Goal: Find specific page/section

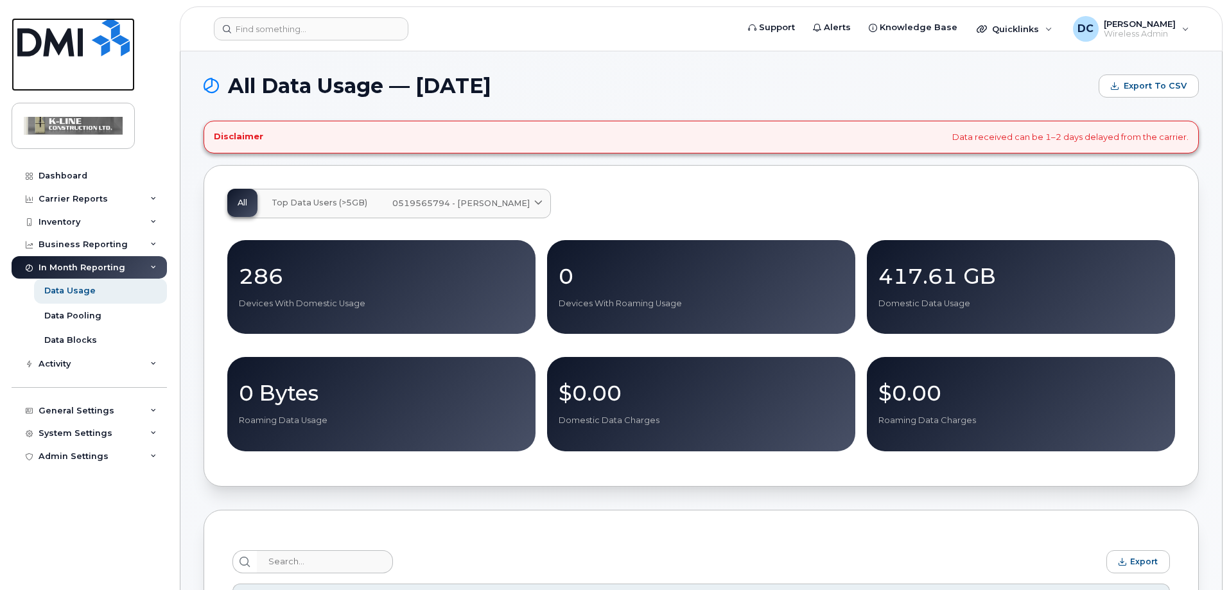
click at [55, 51] on img at bounding box center [73, 37] width 112 height 39
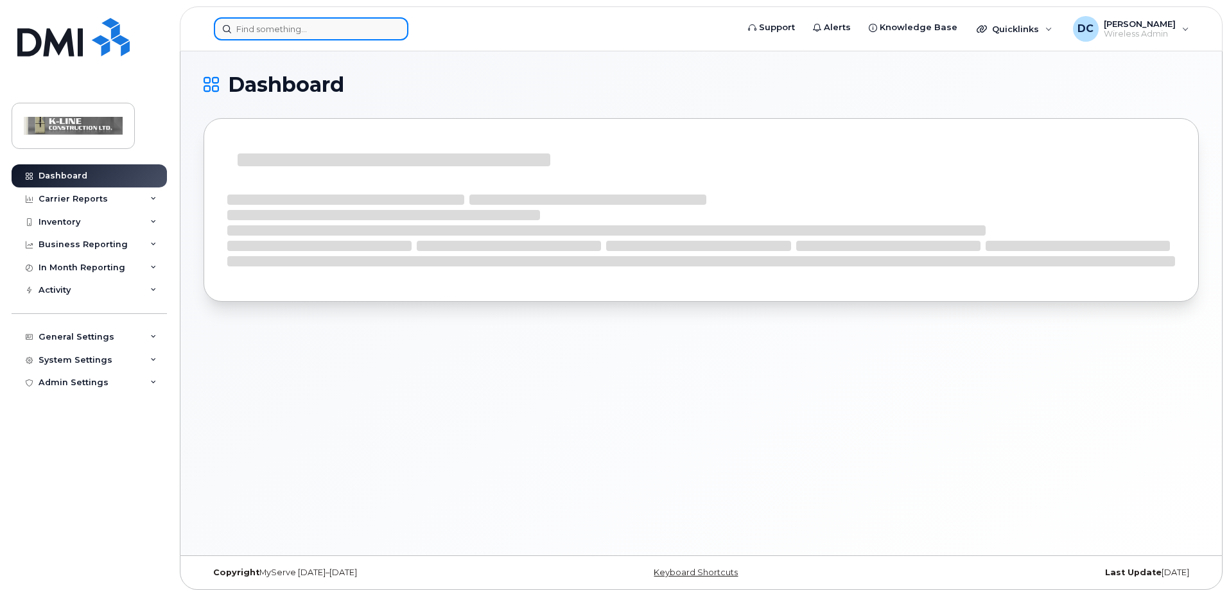
click at [267, 33] on input at bounding box center [311, 28] width 195 height 23
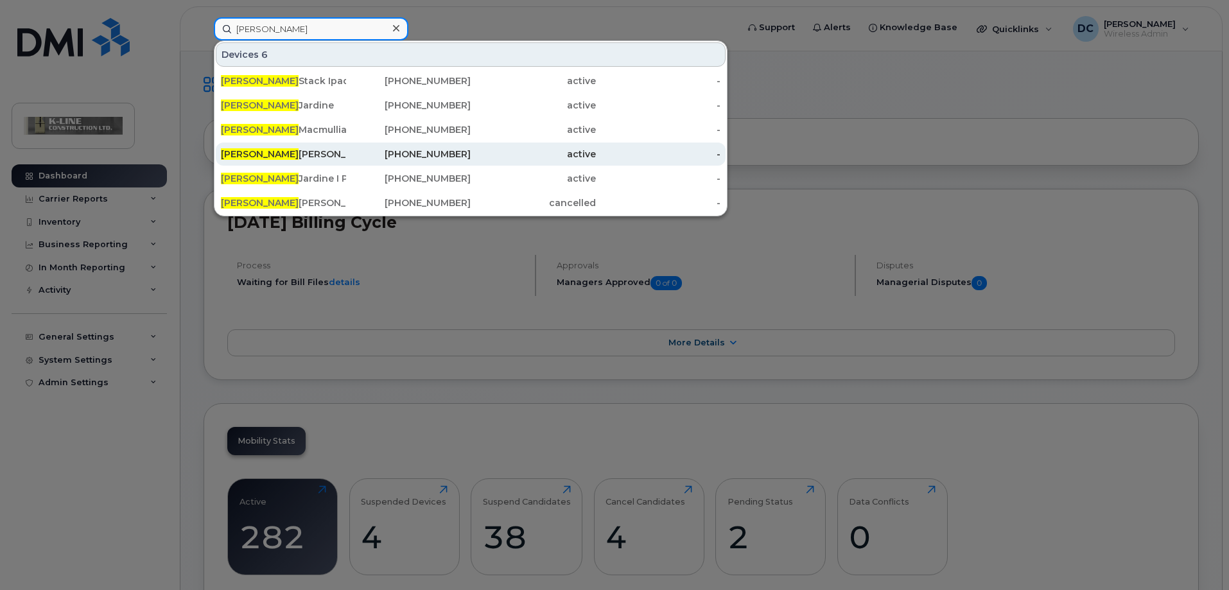
type input "[PERSON_NAME]"
click at [288, 155] on div "[PERSON_NAME] Eagle Telecom" at bounding box center [283, 154] width 125 height 13
